Goal: Task Accomplishment & Management: Manage account settings

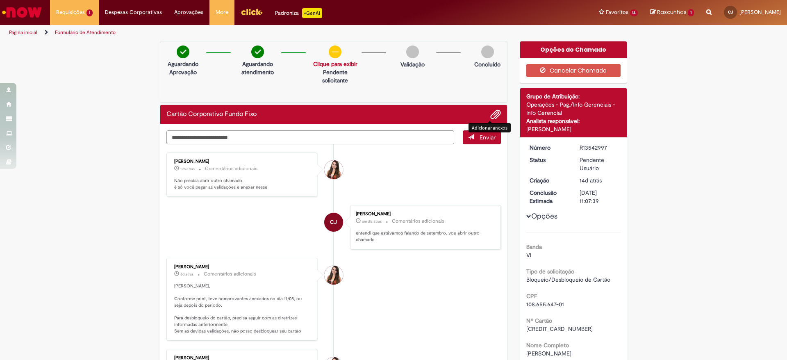
click at [491, 112] on span "Adicionar anexos" at bounding box center [496, 115] width 10 height 10
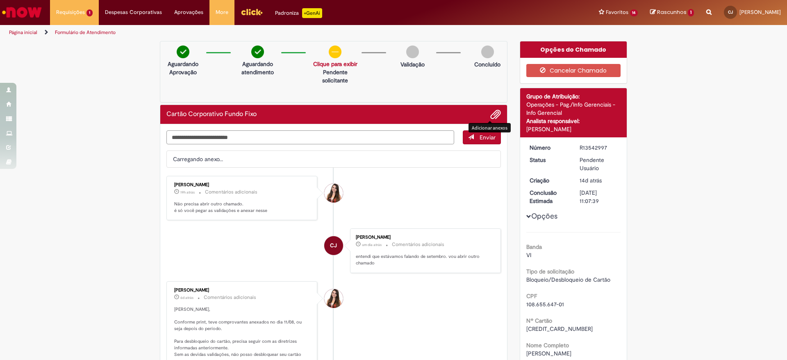
click at [202, 134] on textarea "Digite sua mensagem aqui..." at bounding box center [310, 137] width 288 height 14
type textarea "**********"
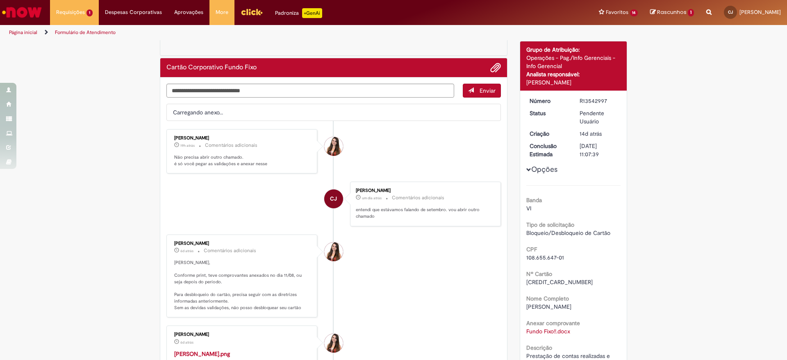
scroll to position [12, 0]
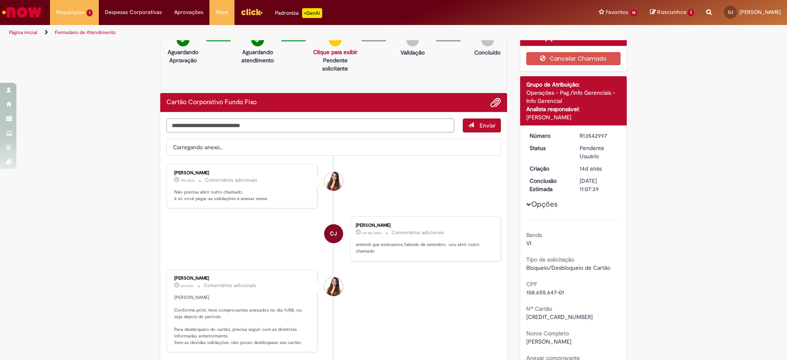
click at [274, 120] on textarea "**********" at bounding box center [310, 125] width 288 height 14
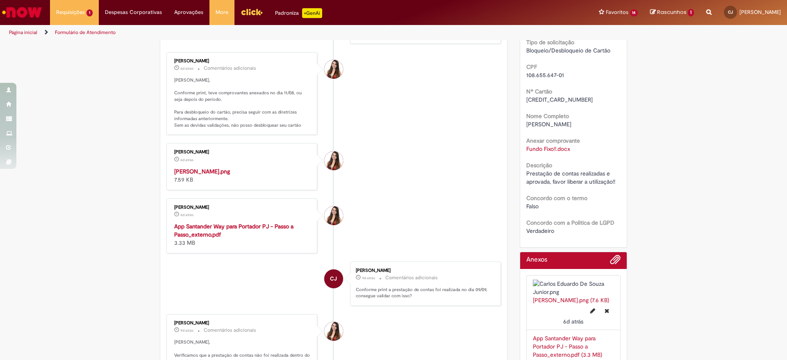
scroll to position [288, 0]
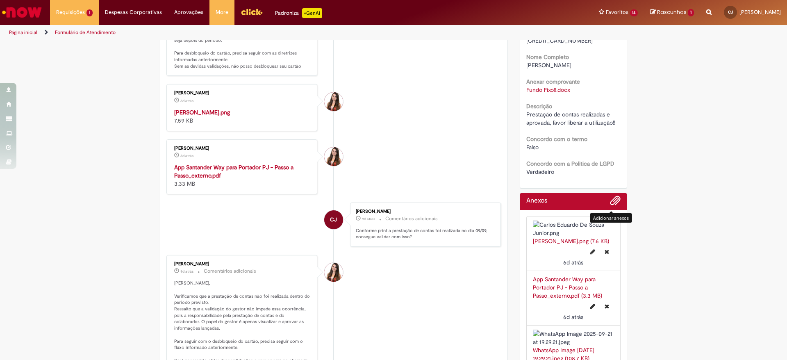
click at [613, 201] on span "Adicionar anexos" at bounding box center [616, 201] width 10 height 10
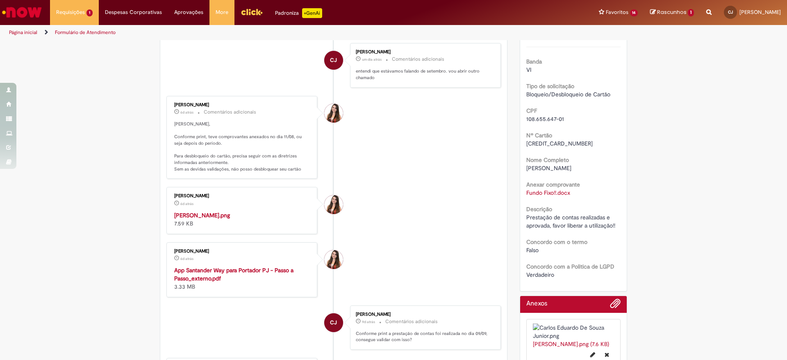
scroll to position [0, 0]
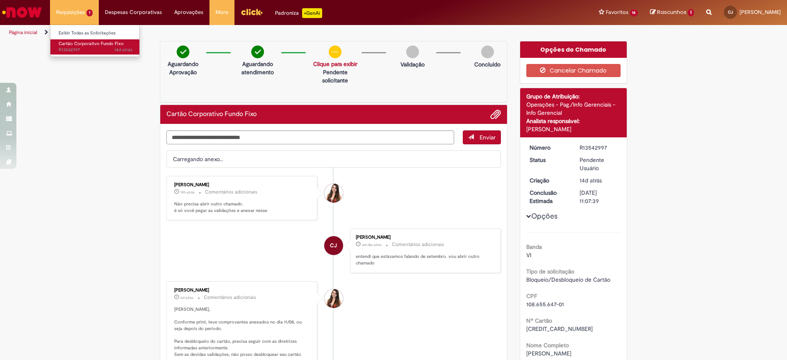
click at [64, 54] on link "Cartão Corporativo Fundo Fixo 14d atrás 14 dias atrás R13542997" at bounding box center [95, 46] width 90 height 15
click at [79, 45] on span "Cartão Corporativo Fundo Fixo" at bounding box center [91, 44] width 65 height 6
click at [20, 2] on link "Ir para a Homepage" at bounding box center [22, 12] width 44 height 25
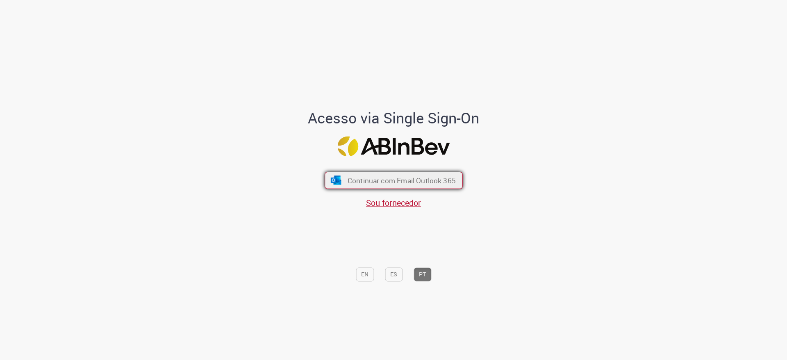
click at [400, 184] on span "Continuar com Email Outlook 365" at bounding box center [401, 180] width 108 height 9
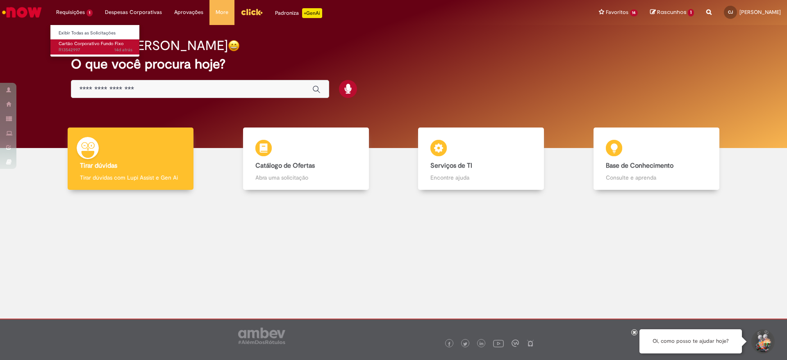
click at [69, 40] on link "Cartão Corporativo Fundo Fixo 14d atrás 14 dias atrás R13542997" at bounding box center [95, 46] width 90 height 15
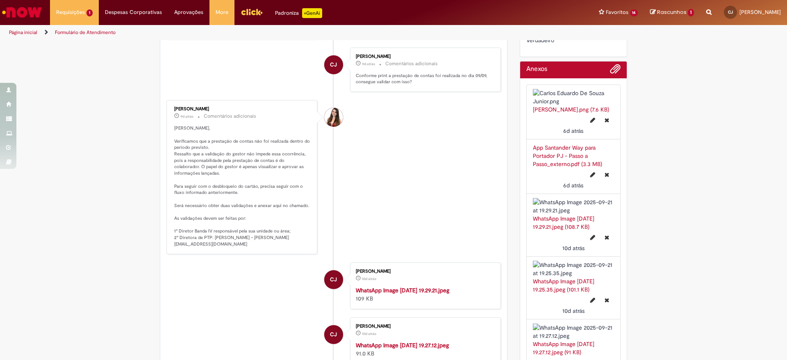
scroll to position [333, 0]
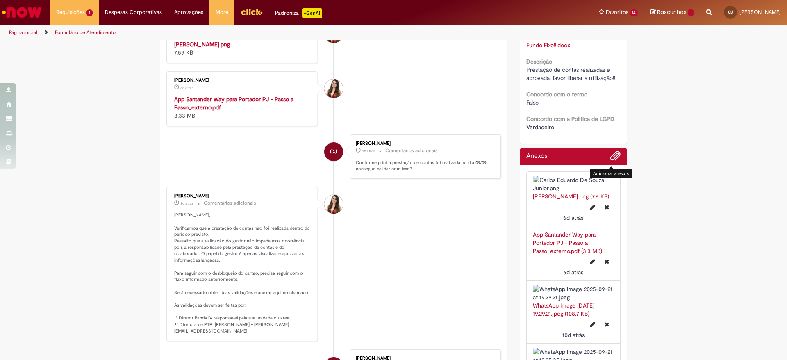
click at [615, 157] on span "Adicionar anexos" at bounding box center [616, 156] width 10 height 10
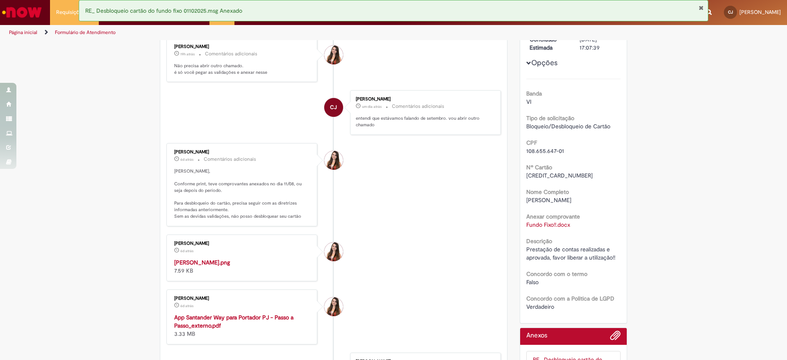
scroll to position [39, 0]
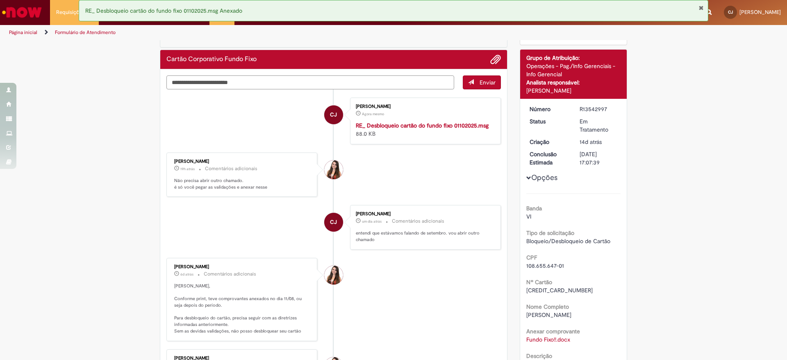
click at [203, 80] on textarea "Digite sua mensagem aqui..." at bounding box center [310, 82] width 288 height 14
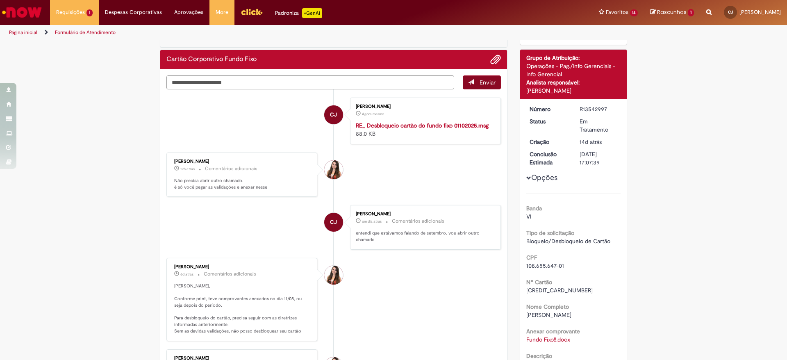
type textarea "**********"
click at [474, 85] on button "Enviar" at bounding box center [482, 82] width 38 height 14
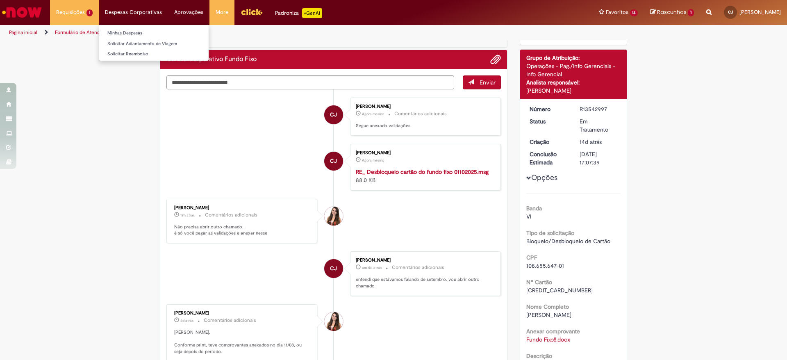
click at [128, 7] on li "Despesas Corporativas Minhas Despesas Solicitar Adiantamento de Viagem Solicita…" at bounding box center [133, 12] width 69 height 25
click at [121, 30] on link "Minhas Despesas" at bounding box center [153, 33] width 109 height 9
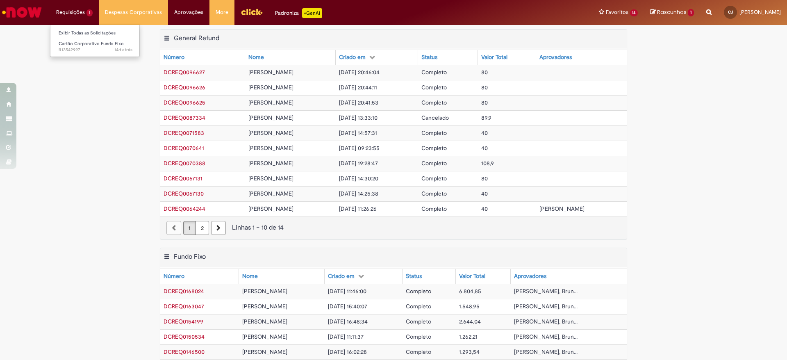
click at [64, 11] on li "Requisições 1 Exibir Todas as Solicitações Cartão Corporativo Fundo Fixo 14d at…" at bounding box center [74, 12] width 49 height 25
click at [64, 47] on span "14d atrás 14 dias atrás R13542997" at bounding box center [96, 50] width 74 height 7
